Goal: Find specific page/section: Find specific page/section

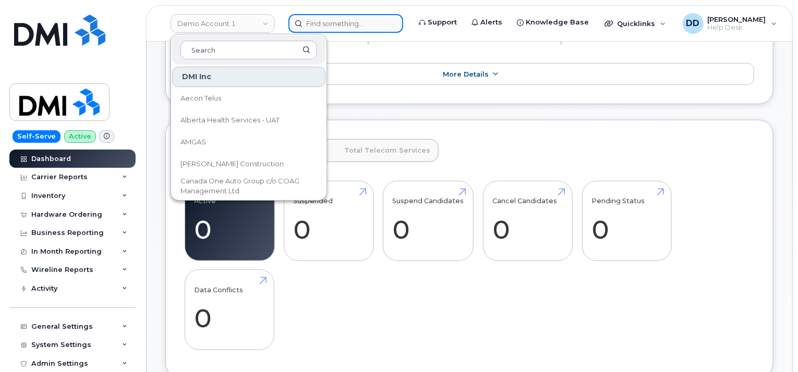
click at [328, 25] on input at bounding box center [345, 23] width 115 height 19
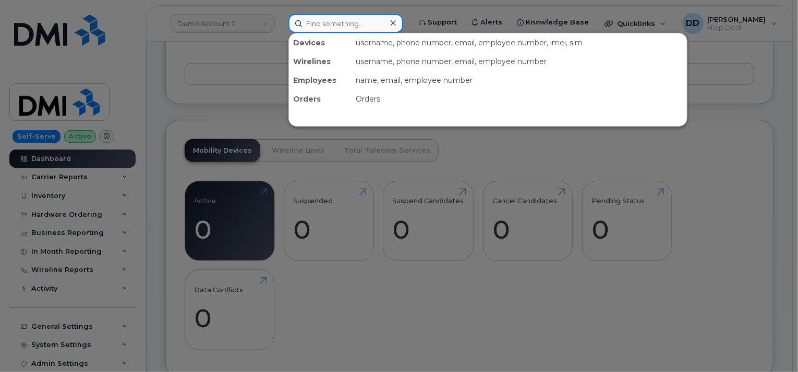
paste input "[PHONE_NUMBER]"
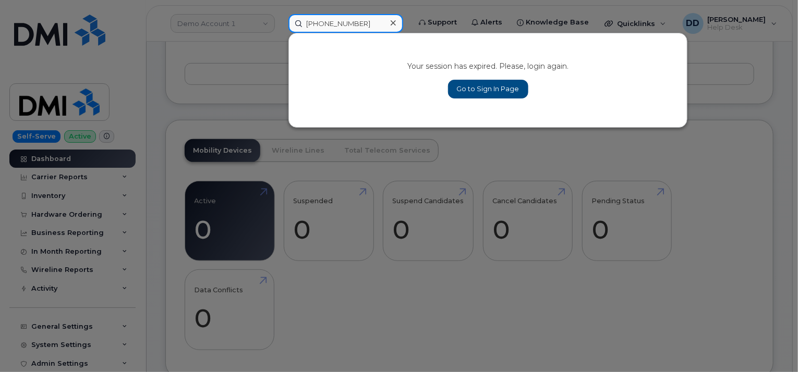
type input "[PHONE_NUMBER]"
click at [500, 83] on link "Go to Sign In Page" at bounding box center [488, 89] width 80 height 19
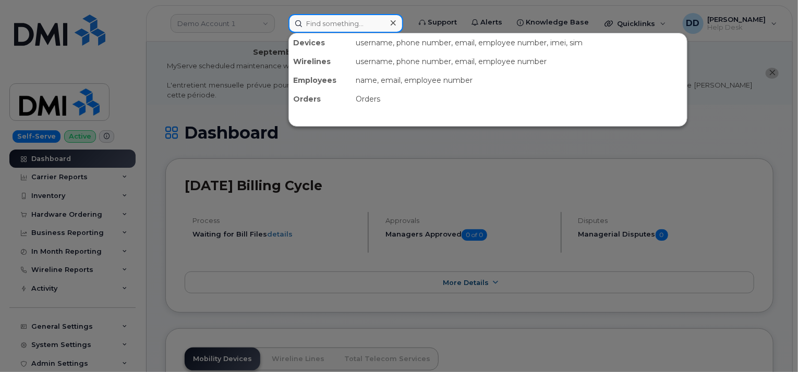
click at [346, 32] on input at bounding box center [345, 23] width 115 height 19
paste input "[PHONE_NUMBER]"
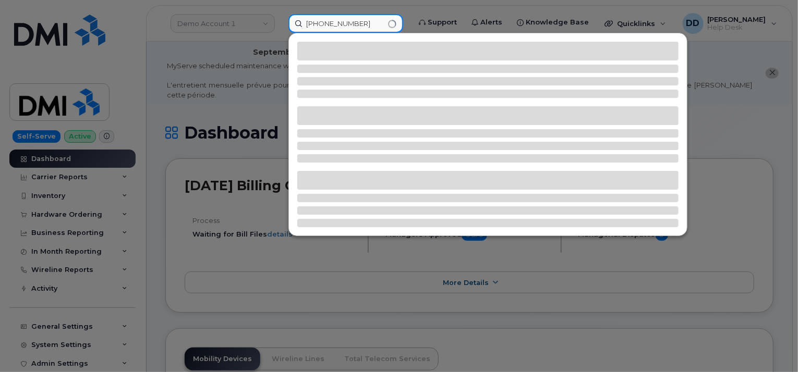
type input "[PHONE_NUMBER]"
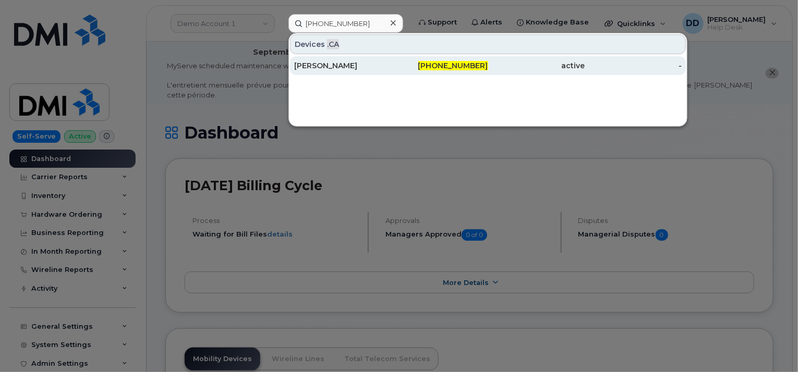
click at [341, 68] on div "[PERSON_NAME]" at bounding box center [342, 66] width 97 height 10
